Goal: Transaction & Acquisition: Purchase product/service

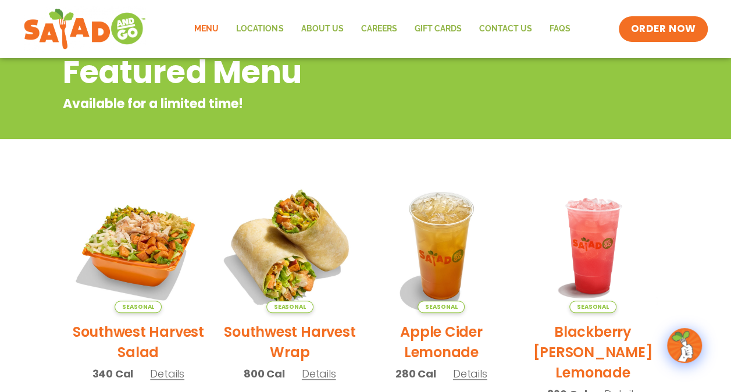
scroll to position [149, 0]
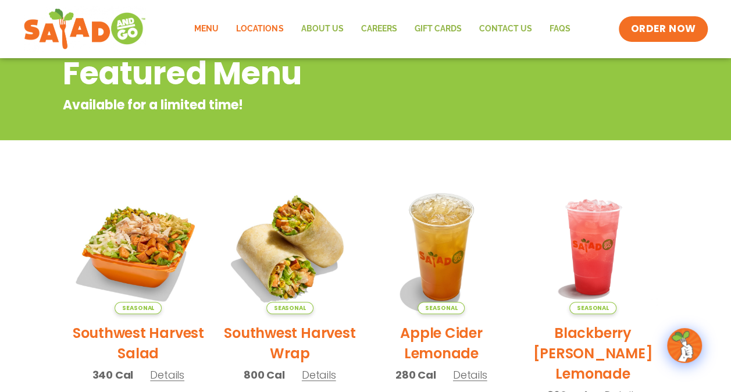
click at [252, 28] on link "Locations" at bounding box center [259, 29] width 65 height 27
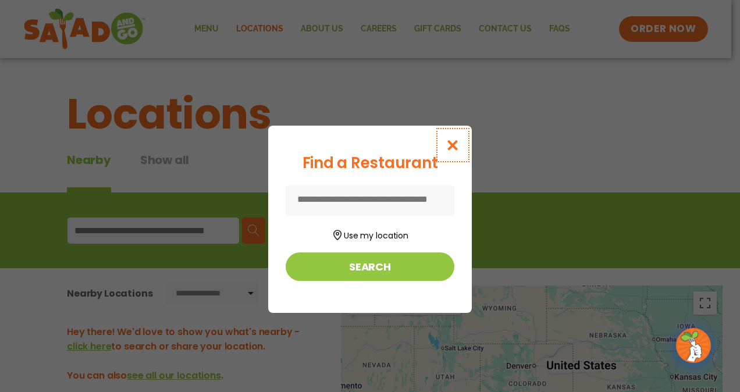
click at [454, 145] on icon "Close modal" at bounding box center [453, 145] width 15 height 12
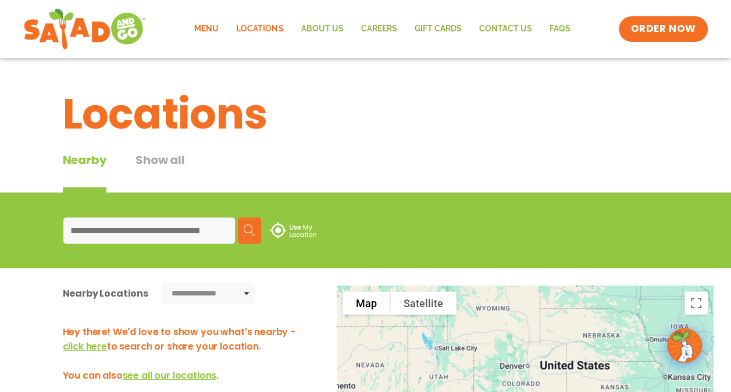
click at [215, 35] on link "Menu" at bounding box center [207, 29] width 42 height 27
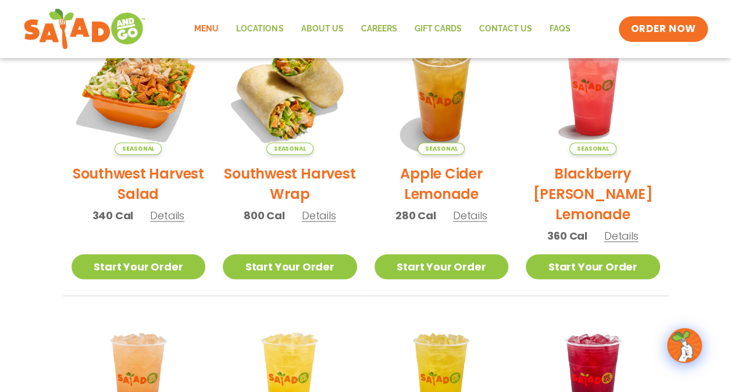
scroll to position [317, 0]
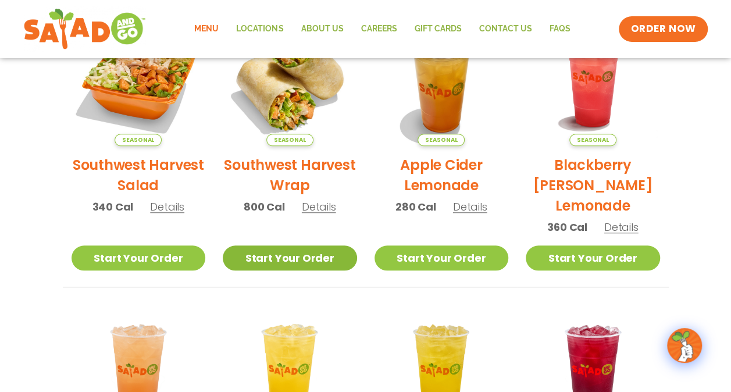
click at [290, 259] on link "Start Your Order" at bounding box center [290, 258] width 134 height 25
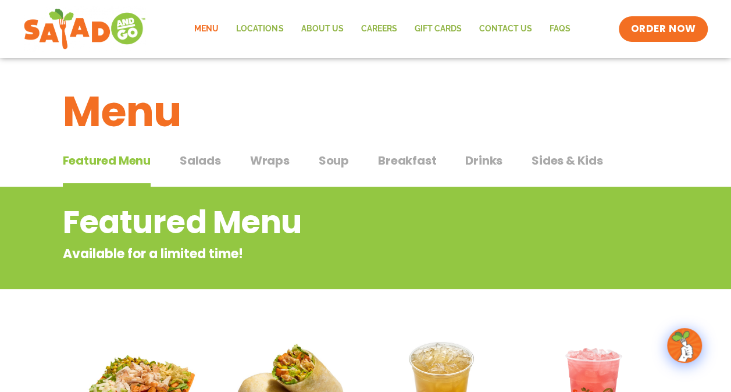
click at [271, 156] on span "Wraps" at bounding box center [270, 160] width 40 height 17
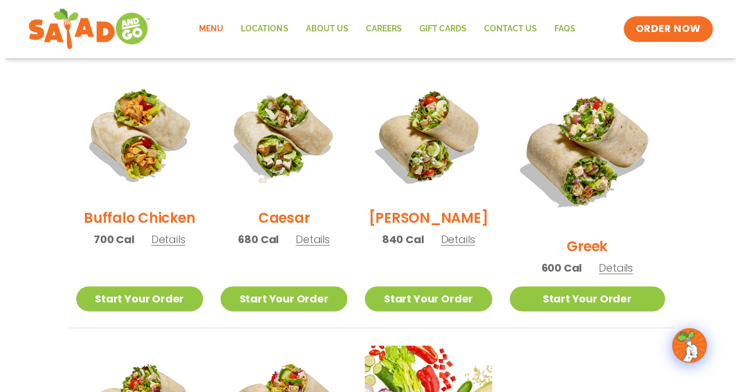
scroll to position [571, 0]
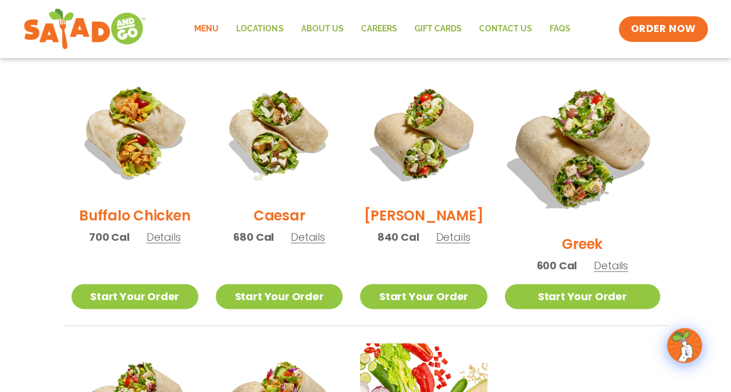
click at [584, 117] on img at bounding box center [582, 147] width 182 height 182
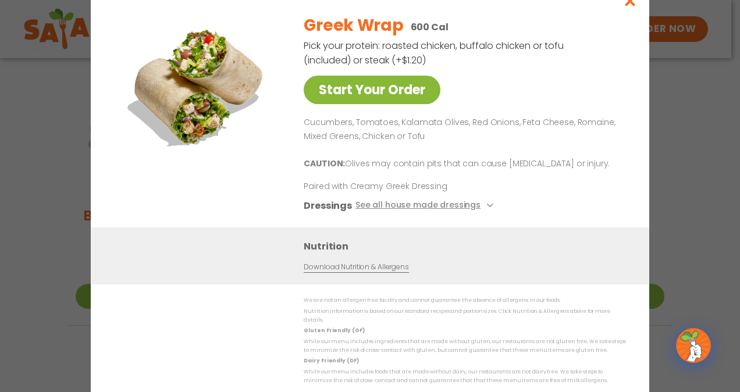
click at [406, 85] on link "Start Your Order" at bounding box center [372, 90] width 137 height 29
